Goal: Information Seeking & Learning: Learn about a topic

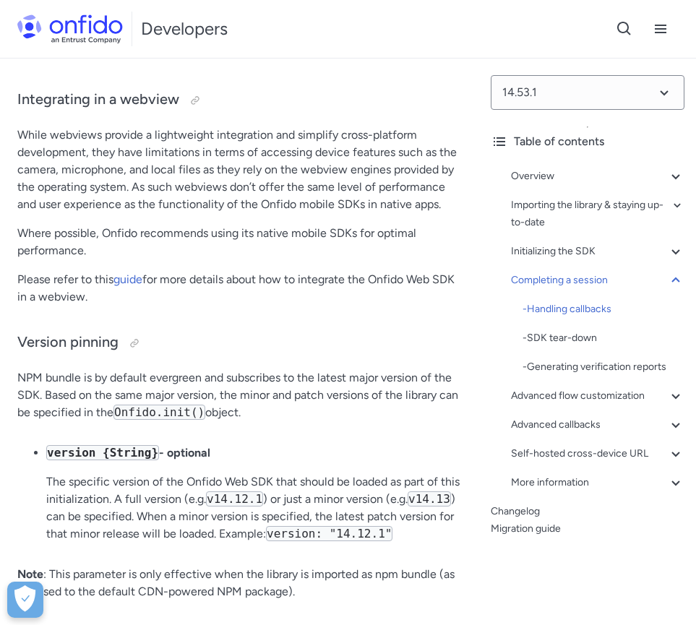
scroll to position [4676, 0]
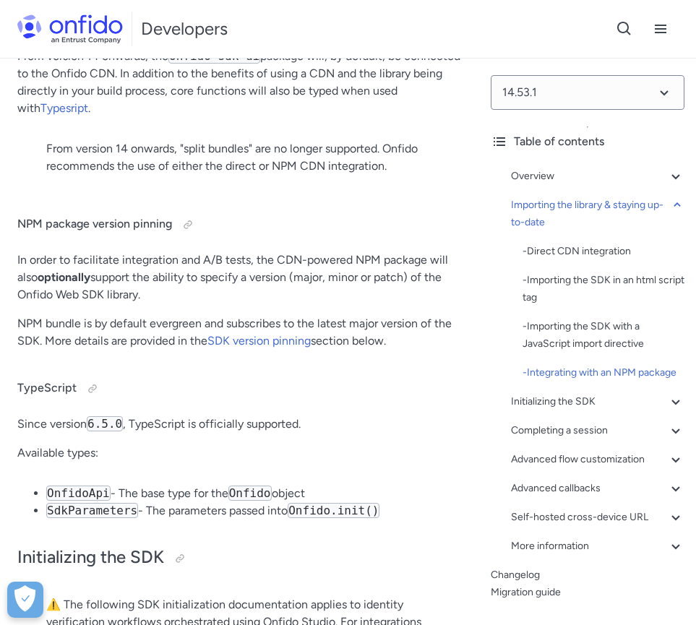
scroll to position [2663, 0]
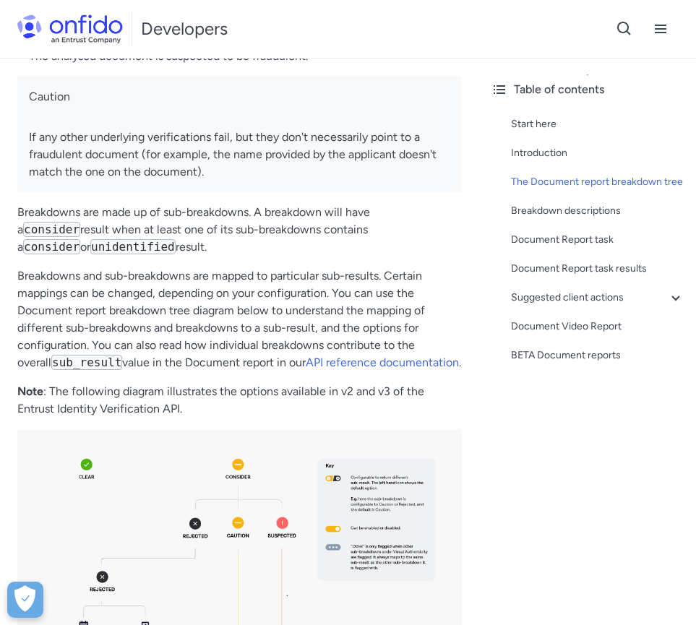
scroll to position [1599, 0]
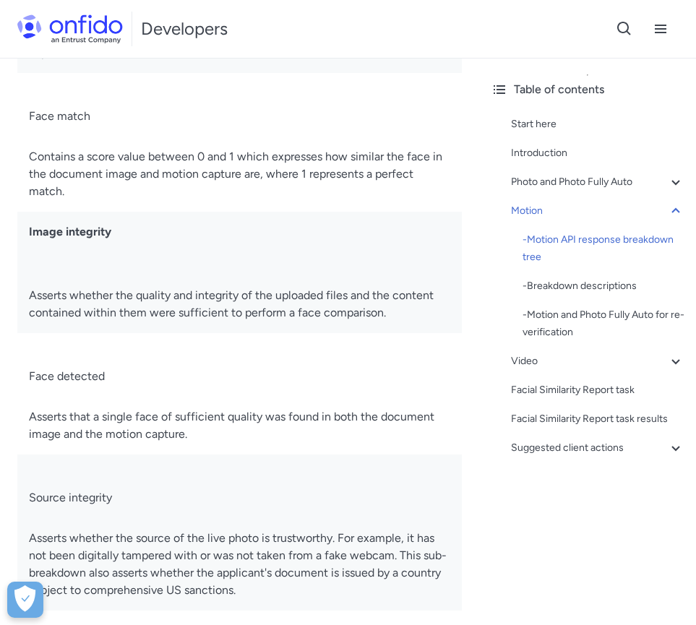
scroll to position [3951, 0]
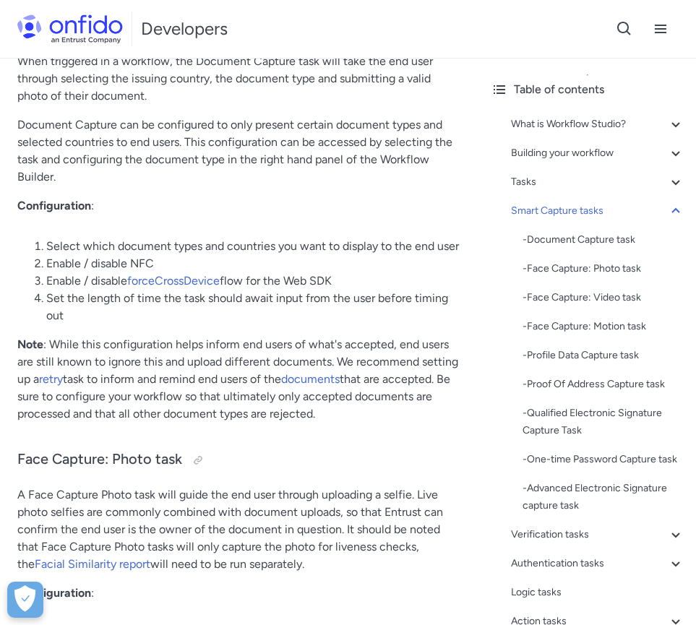
scroll to position [5084, 0]
